Goal: Information Seeking & Learning: Learn about a topic

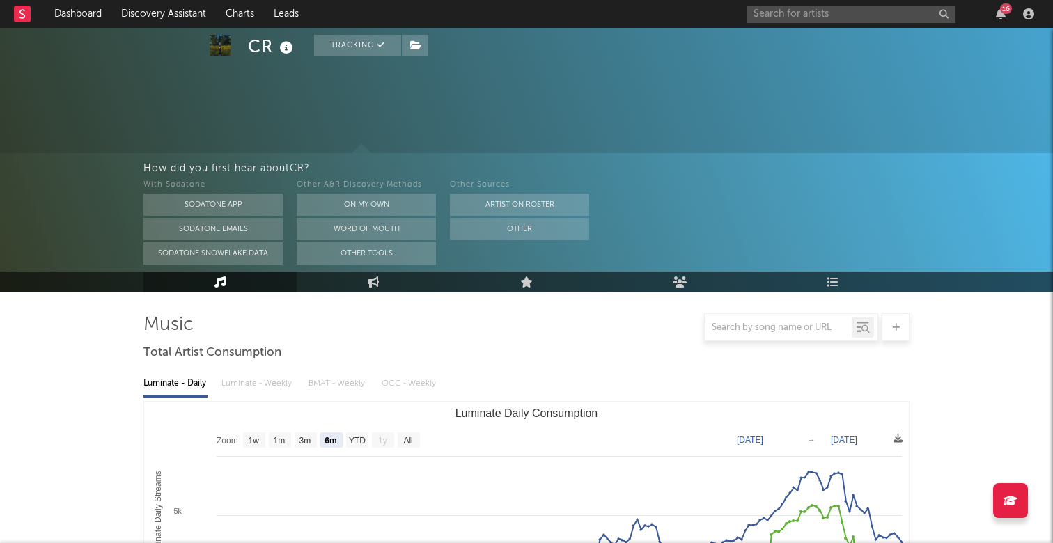
select select "6m"
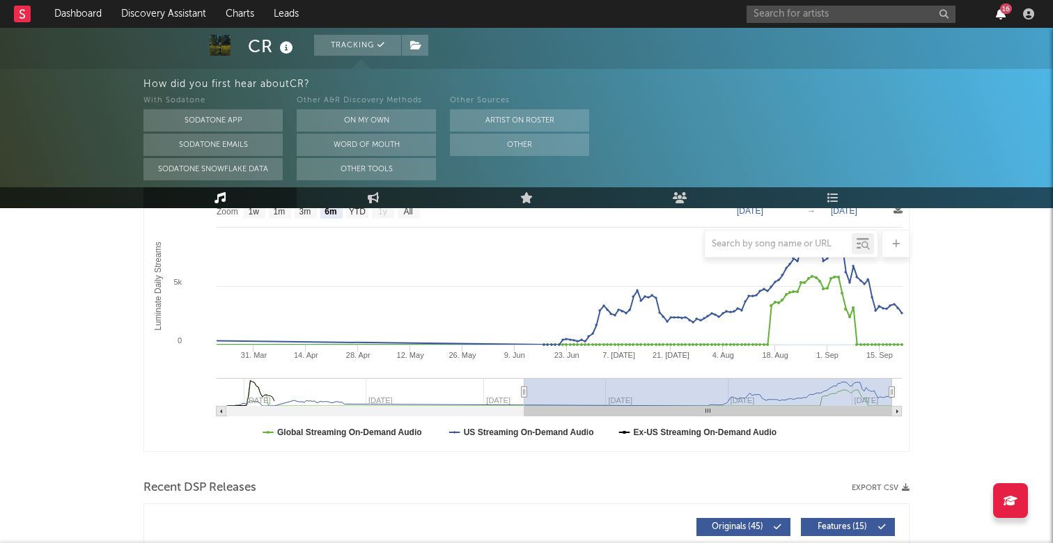
click at [1000, 13] on icon "button" at bounding box center [1001, 13] width 10 height 11
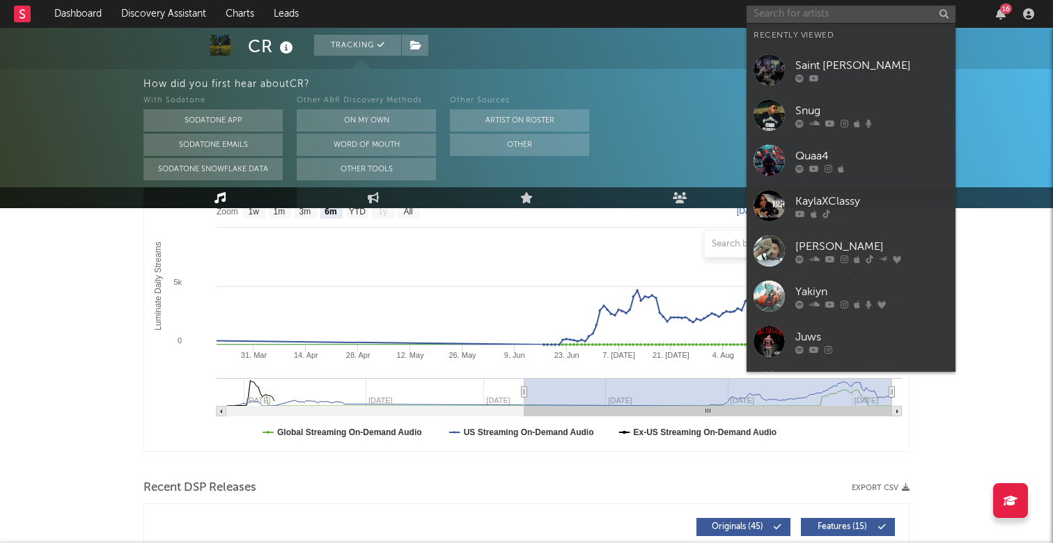
click at [806, 18] on input "text" at bounding box center [850, 14] width 209 height 17
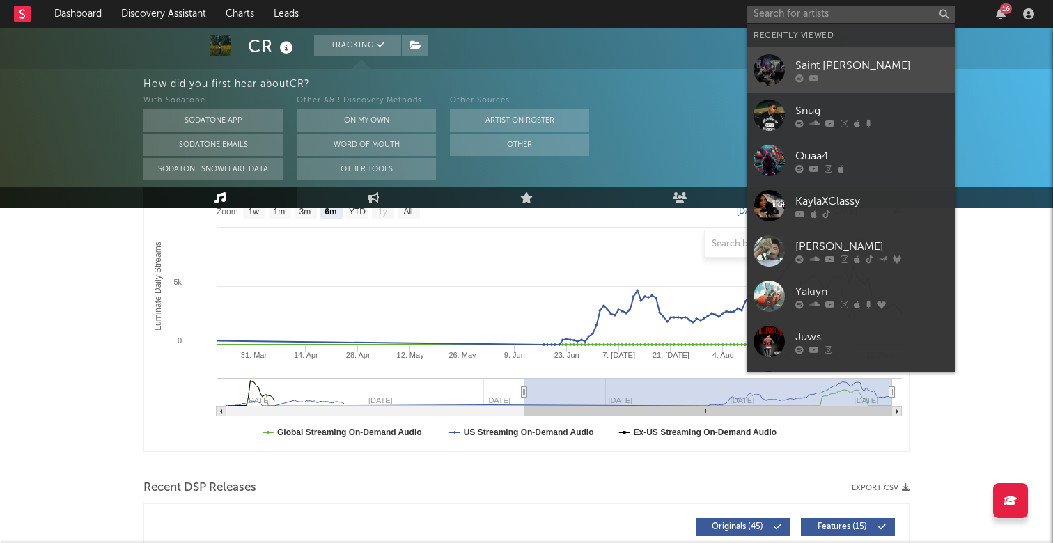
click at [827, 65] on div "Saint [PERSON_NAME]" at bounding box center [871, 65] width 153 height 17
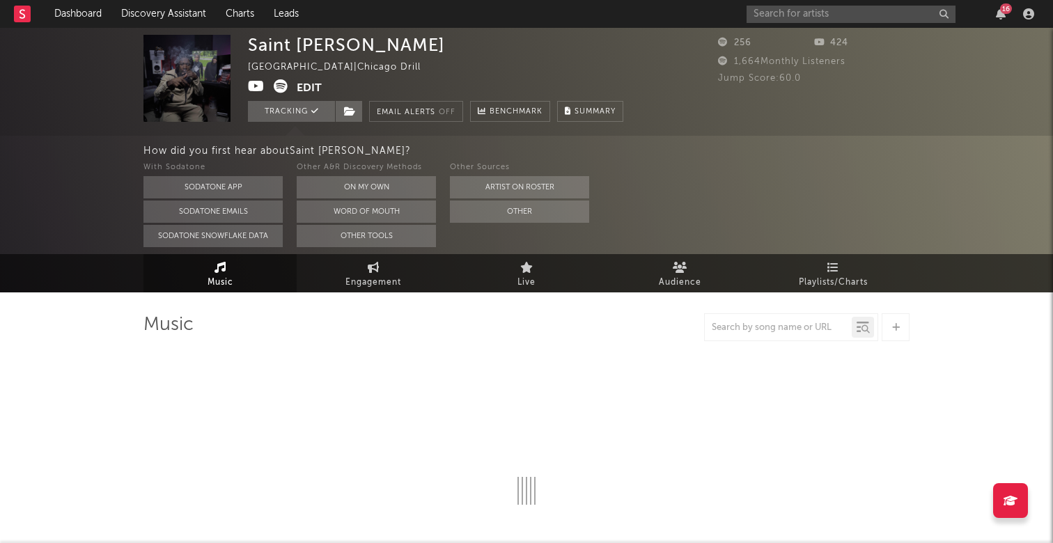
select select "6m"
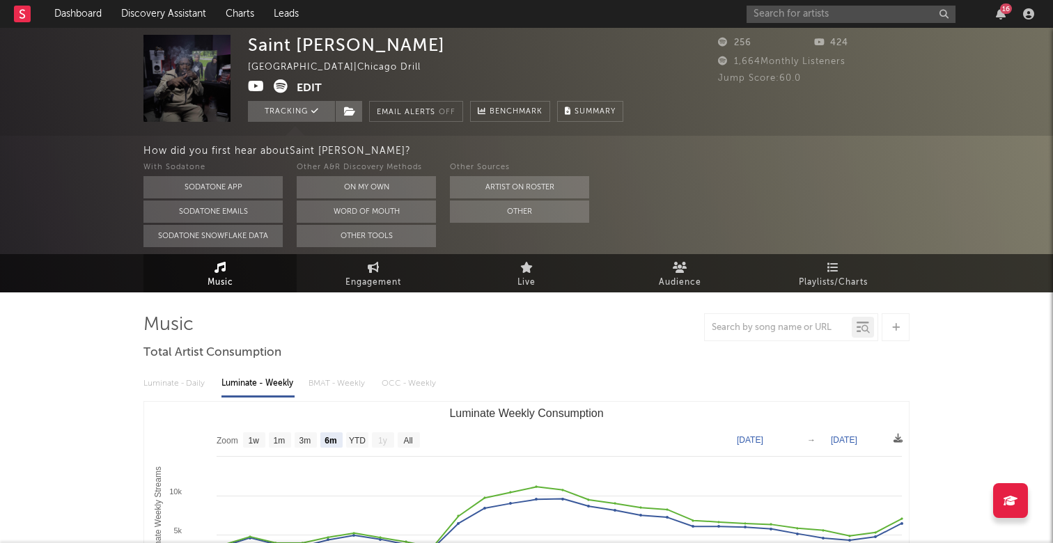
click at [313, 88] on button "Edit" at bounding box center [309, 87] width 25 height 17
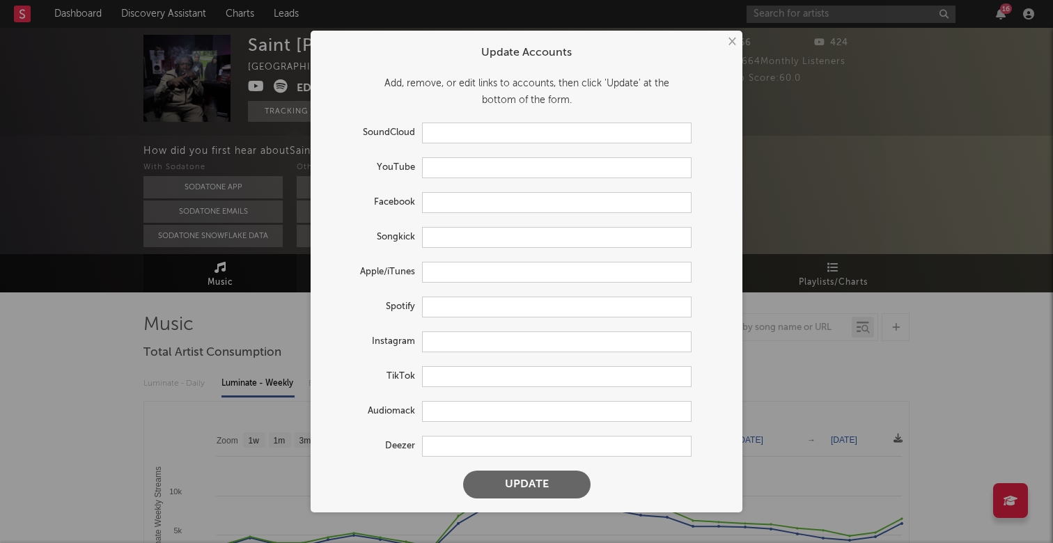
type input "[URL][DOMAIN_NAME]"
click at [455, 272] on input "text" at bounding box center [556, 272] width 269 height 21
paste input "[URL][DOMAIN_NAME][PERSON_NAME]"
type input "[URL][DOMAIN_NAME][PERSON_NAME]"
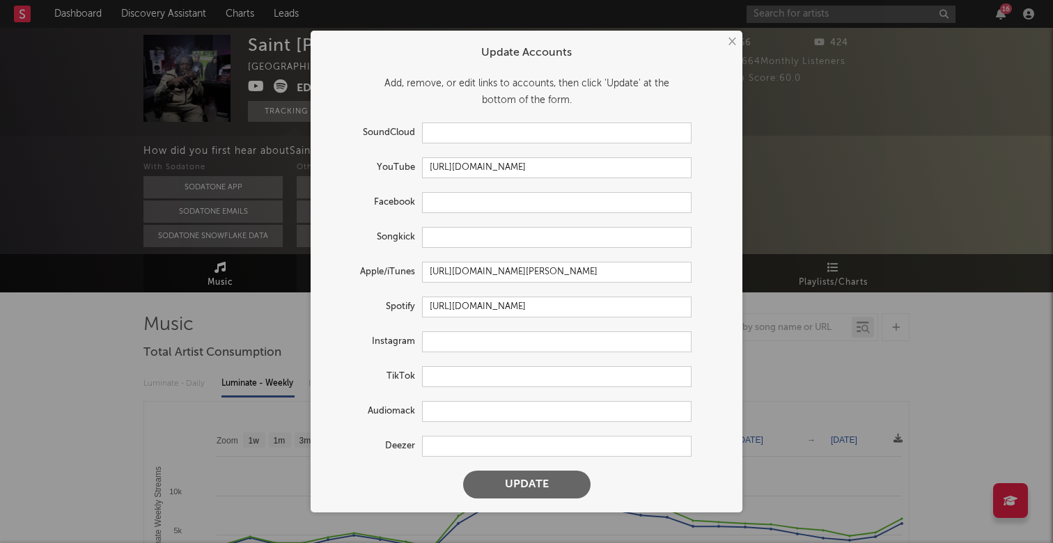
click at [542, 485] on button "Update" at bounding box center [526, 485] width 127 height 28
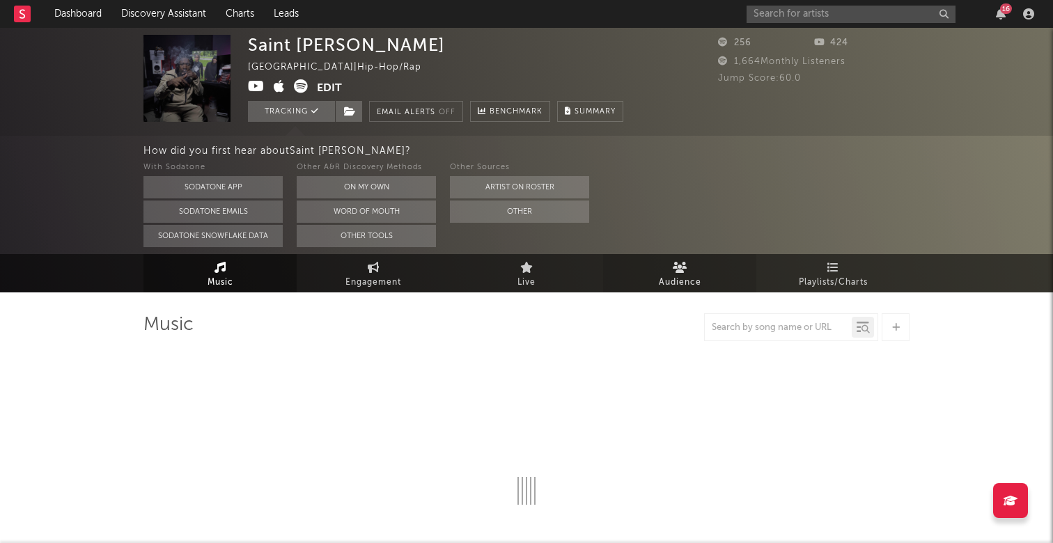
select select "6m"
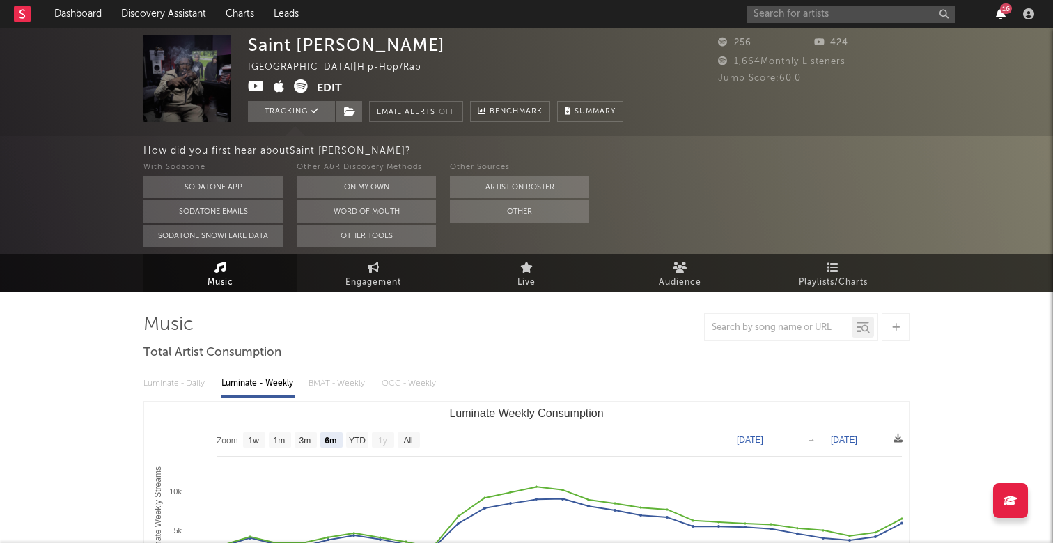
click at [997, 10] on icon "button" at bounding box center [1001, 13] width 10 height 11
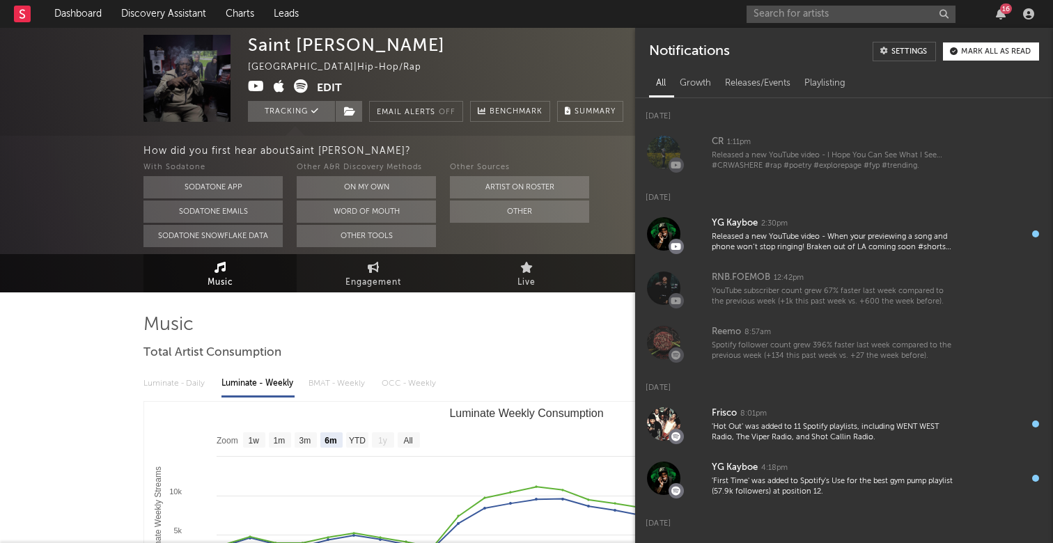
click at [666, 16] on nav "Dashboard Discovery Assistant Charts Leads 16" at bounding box center [526, 14] width 1053 height 28
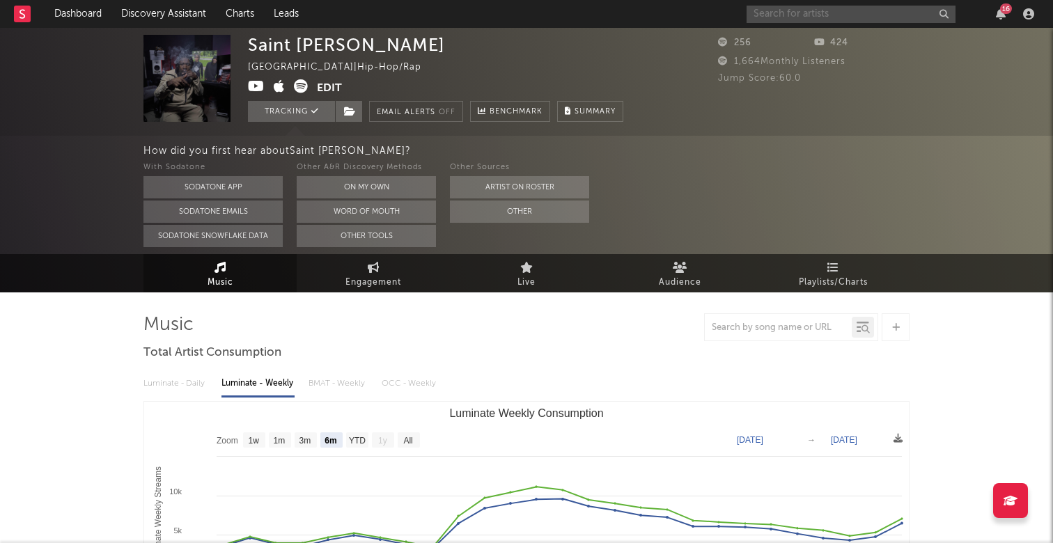
click at [780, 18] on input "text" at bounding box center [850, 14] width 209 height 17
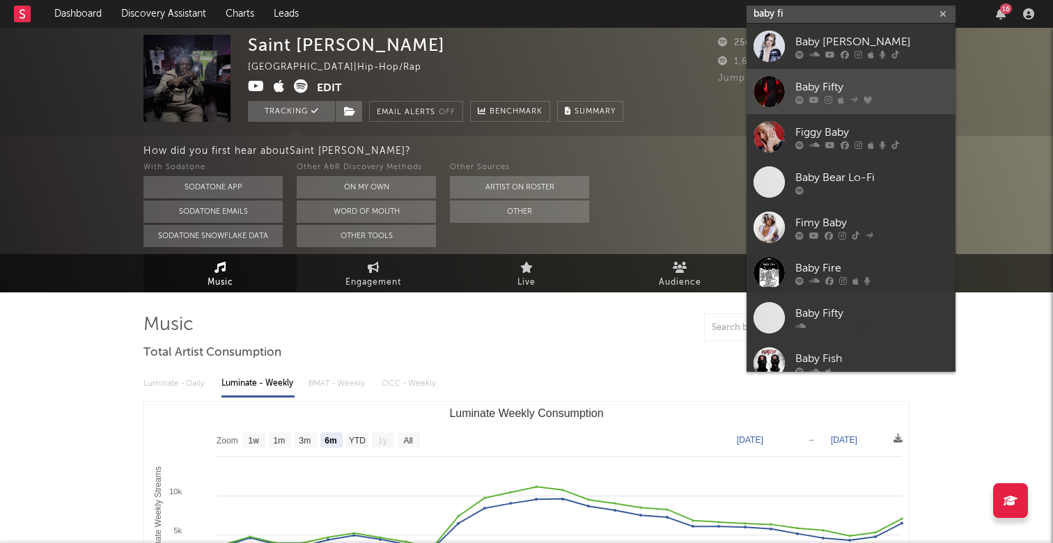
type input "baby fi"
click at [816, 79] on div "Baby Fifty" at bounding box center [871, 87] width 153 height 17
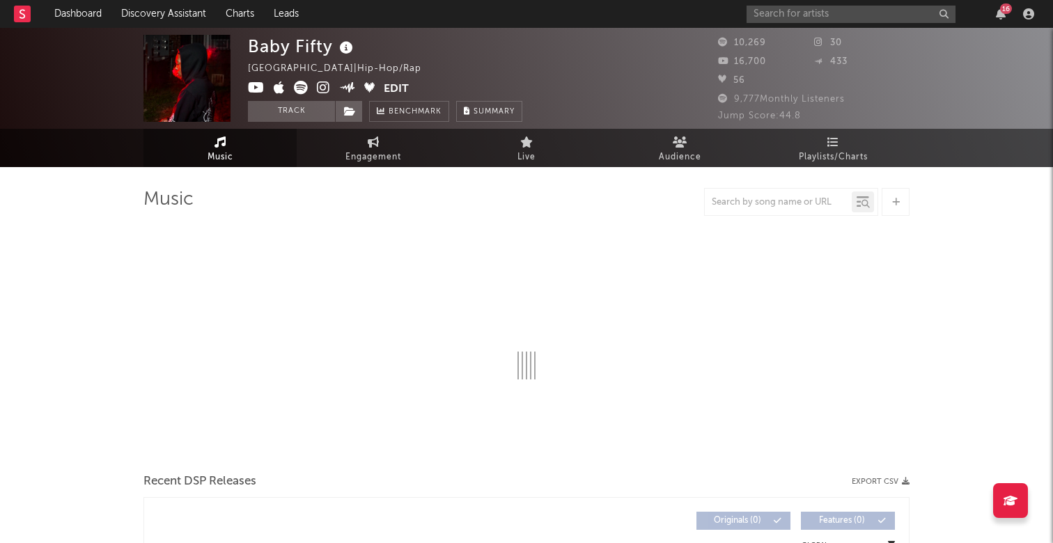
select select "6m"
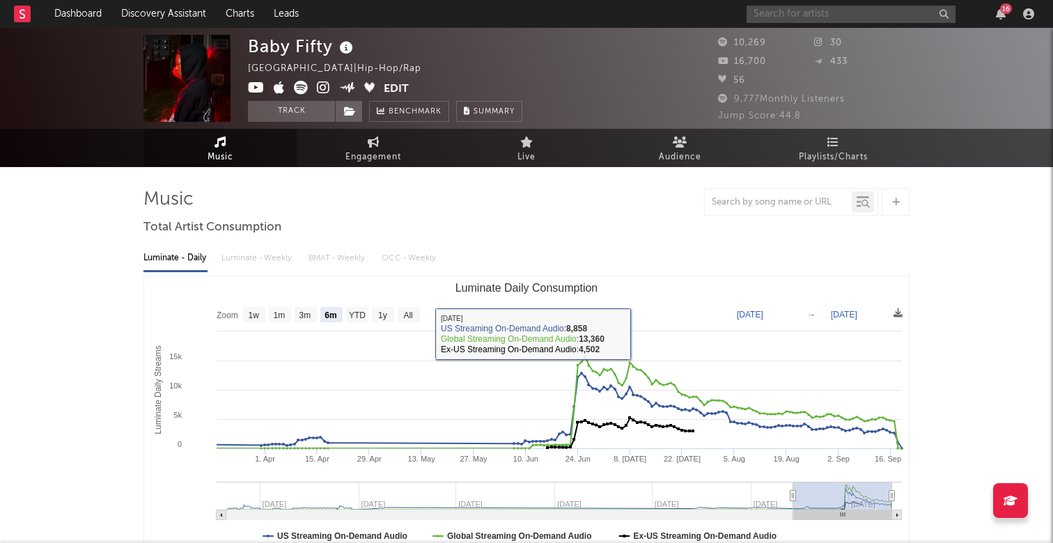
click at [851, 12] on input "text" at bounding box center [850, 14] width 209 height 17
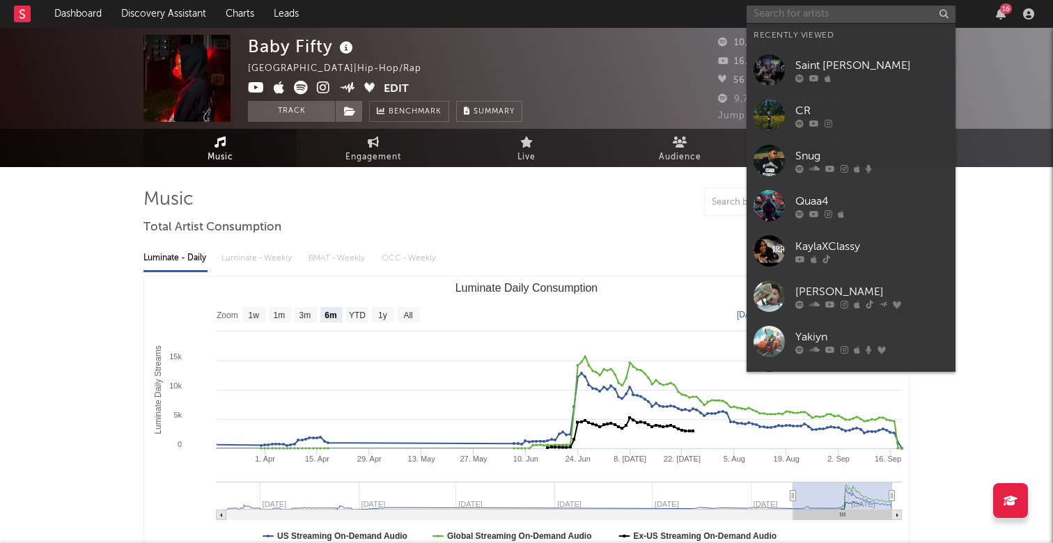
type input "f"
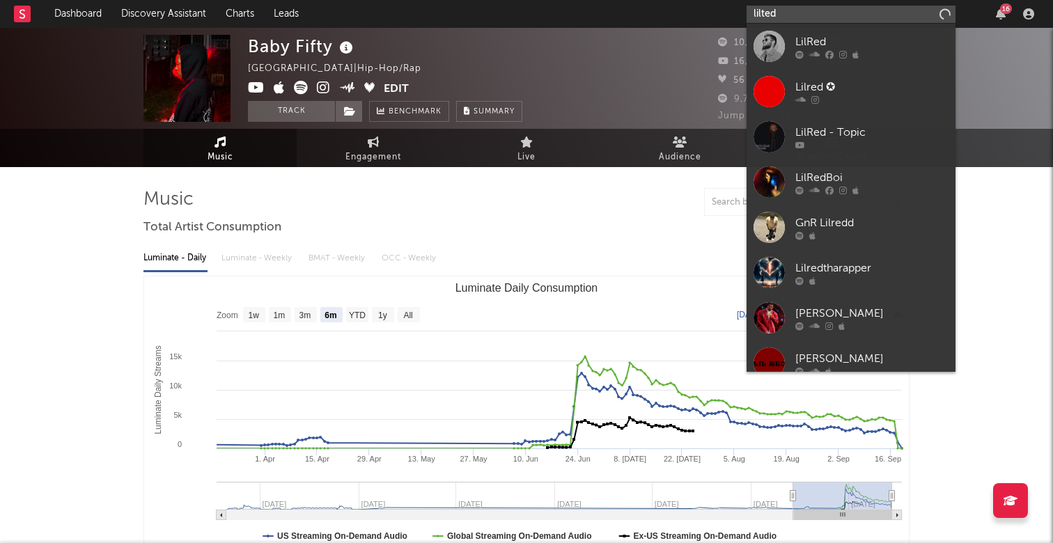
drag, startPoint x: 767, startPoint y: 19, endPoint x: 863, endPoint y: 14, distance: 96.9
click at [863, 14] on input "lilted" at bounding box center [850, 14] width 209 height 17
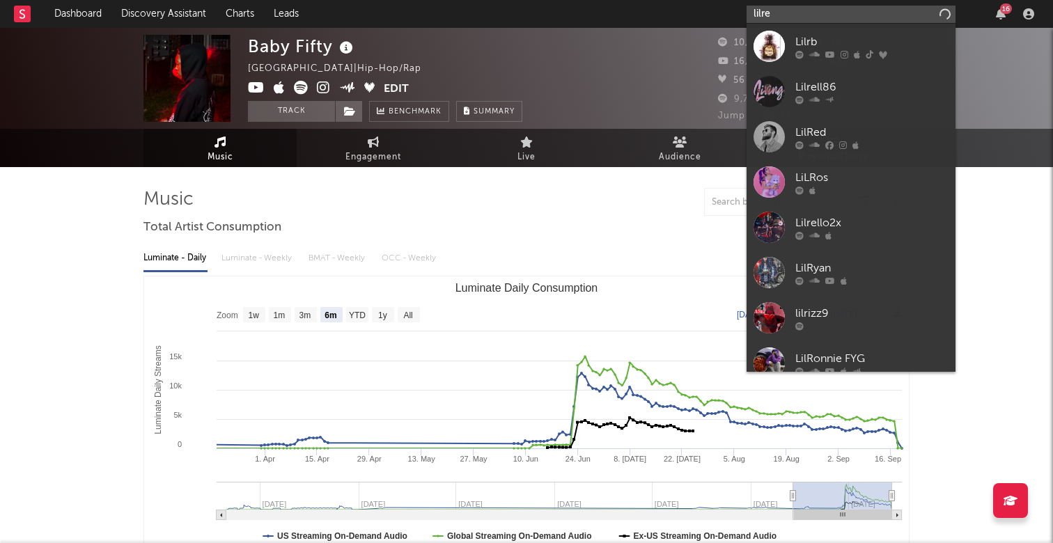
type input "lilred"
